Goal: Information Seeking & Learning: Learn about a topic

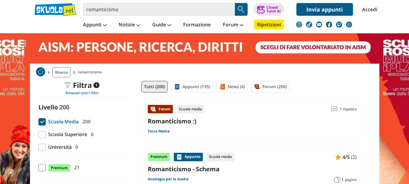
click at [155, 124] on link "Romanticismo :)" at bounding box center [172, 121] width 49 height 8
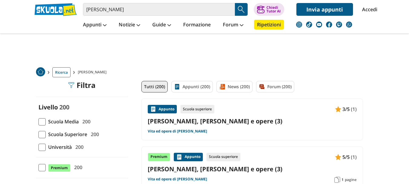
click at [230, 122] on link "[PERSON_NAME], [PERSON_NAME] e opere (3)" at bounding box center [252, 121] width 209 height 8
